Goal: Book appointment/travel/reservation

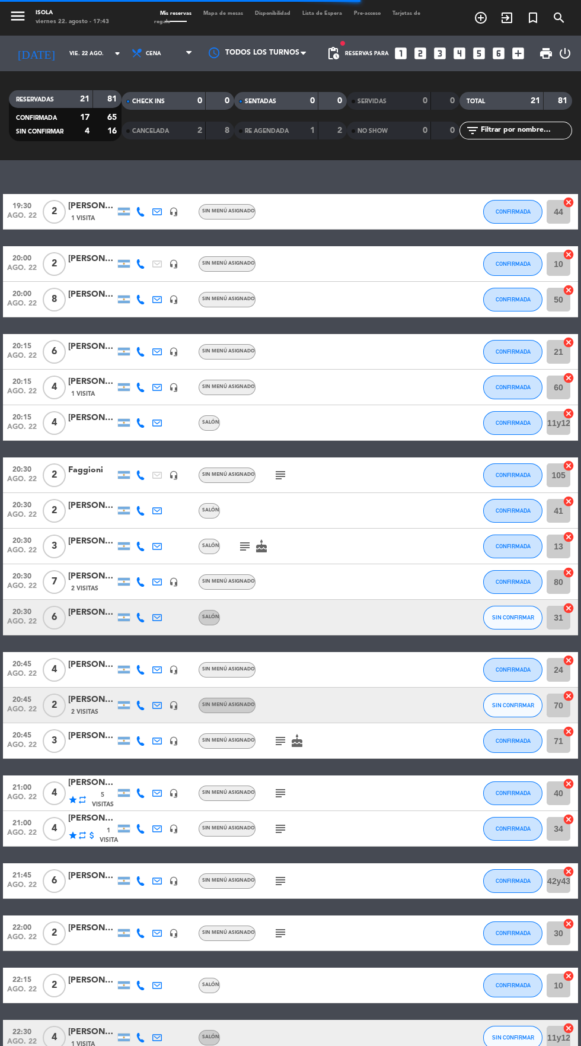
click at [477, 18] on icon "add_circle_outline" at bounding box center [481, 18] width 14 height 14
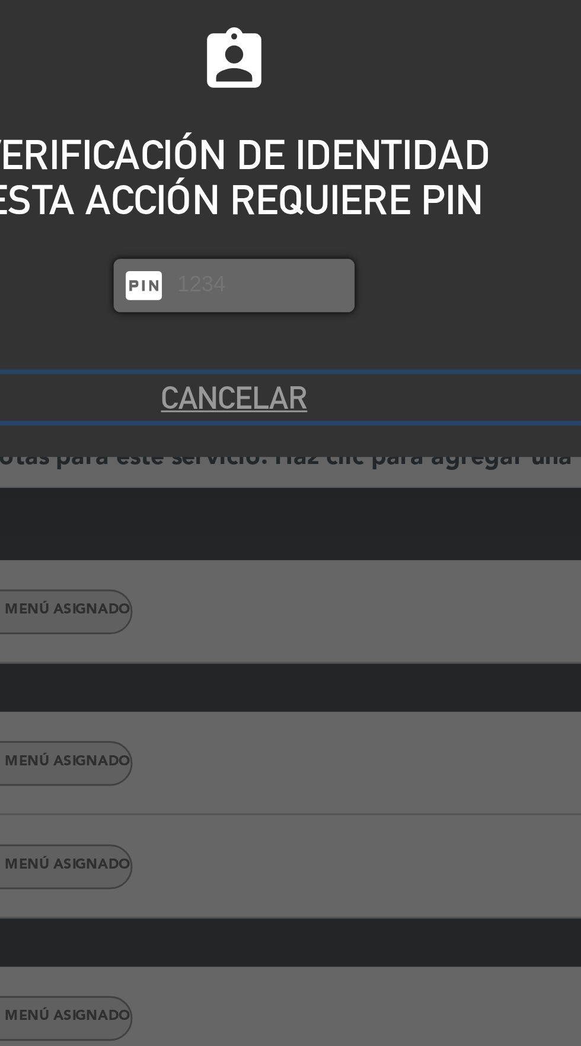
click at [304, 160] on button "Cancelar" at bounding box center [291, 159] width 338 height 16
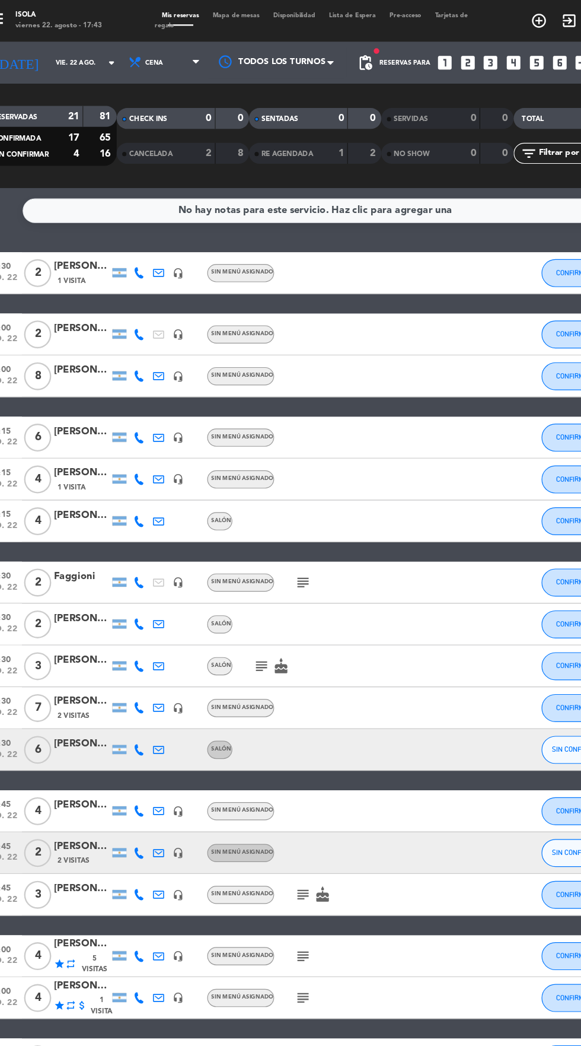
click at [476, 17] on icon "add_circle_outline" at bounding box center [481, 18] width 14 height 14
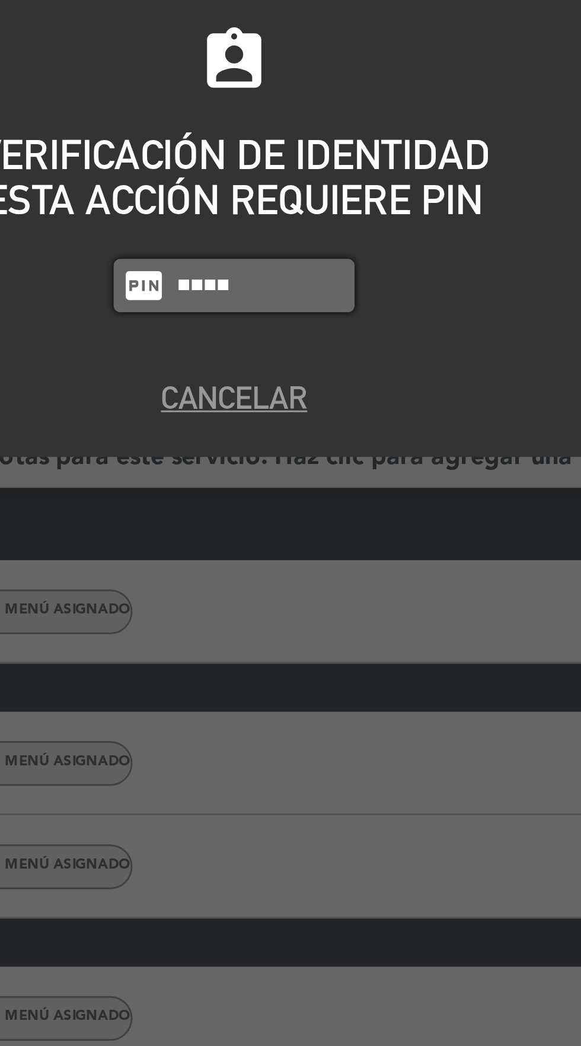
type input "5575"
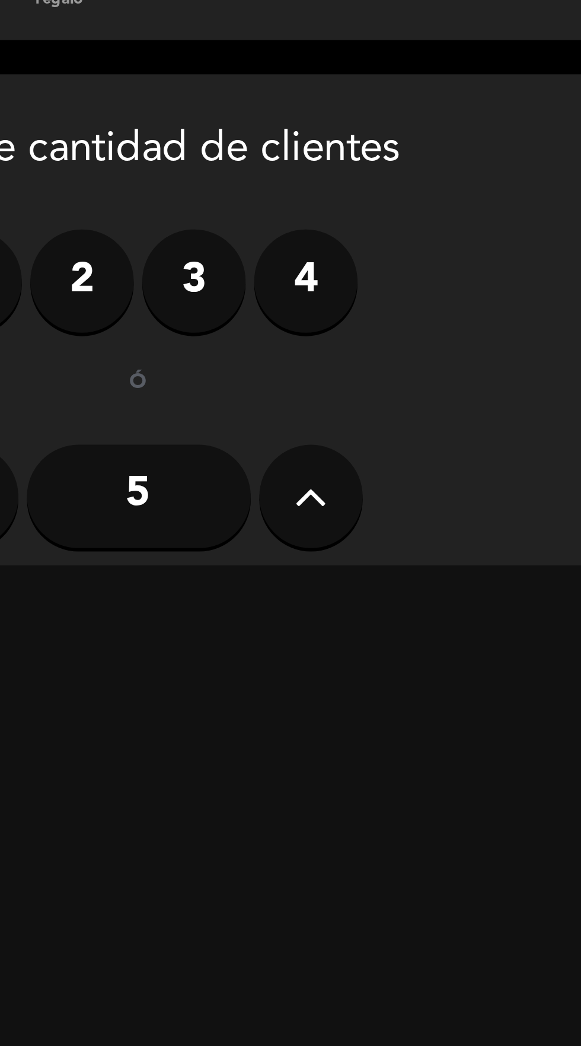
click at [245, 126] on label "4" at bounding box center [248, 119] width 36 height 36
